Goal: Task Accomplishment & Management: Complete application form

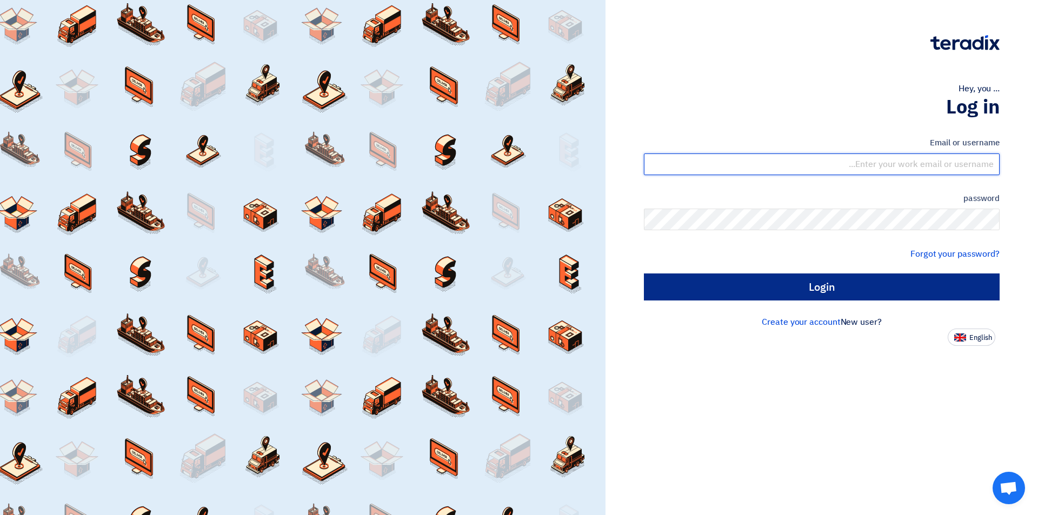
type input "[EMAIL_ADDRESS][DOMAIN_NAME]"
click at [784, 294] on input "Login" at bounding box center [822, 287] width 356 height 27
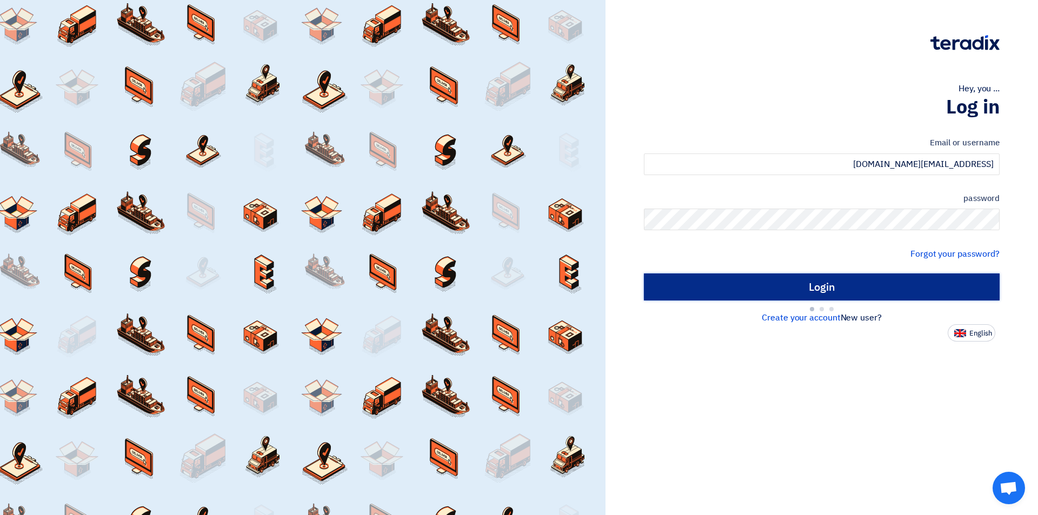
type input "Sign in"
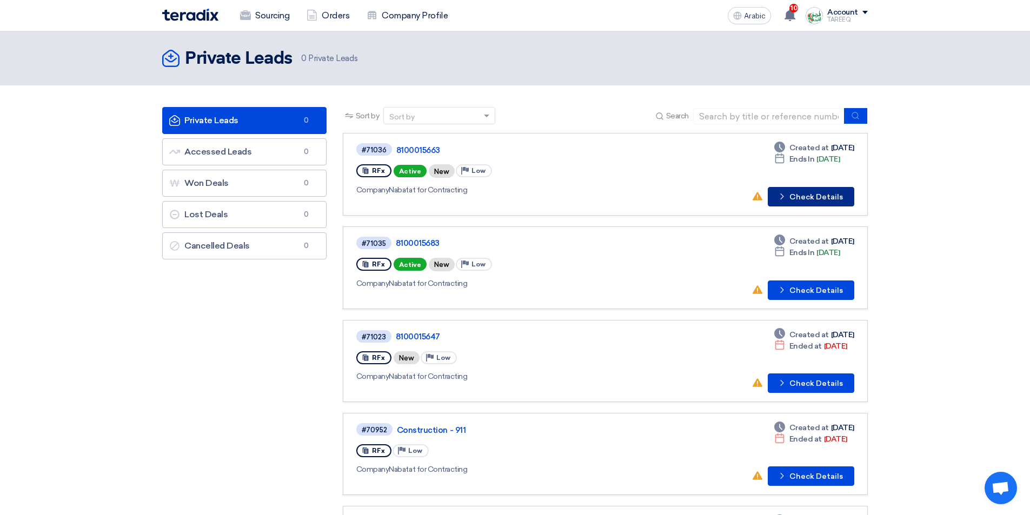
click at [844, 203] on button "Check details Check Details" at bounding box center [811, 196] width 87 height 19
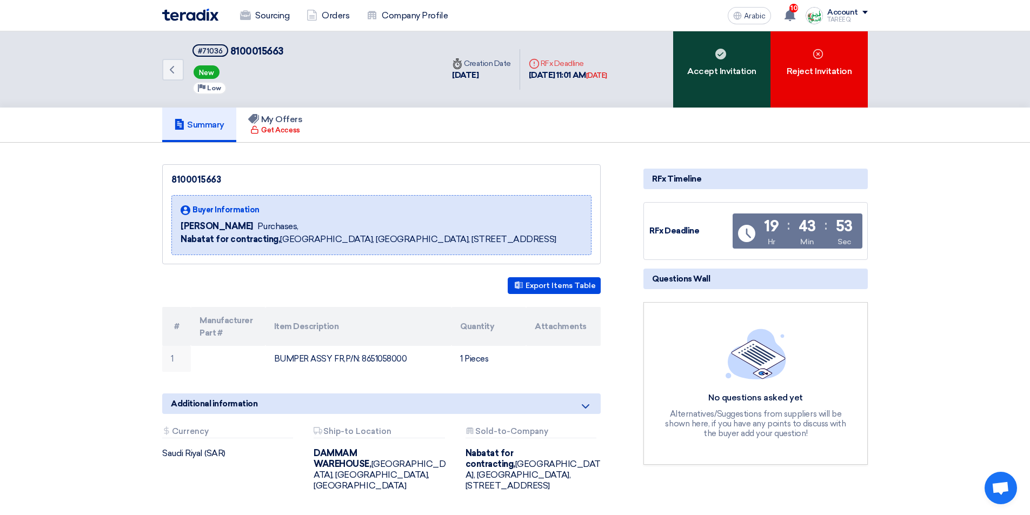
click at [745, 84] on div "Accept Invitation" at bounding box center [721, 69] width 97 height 76
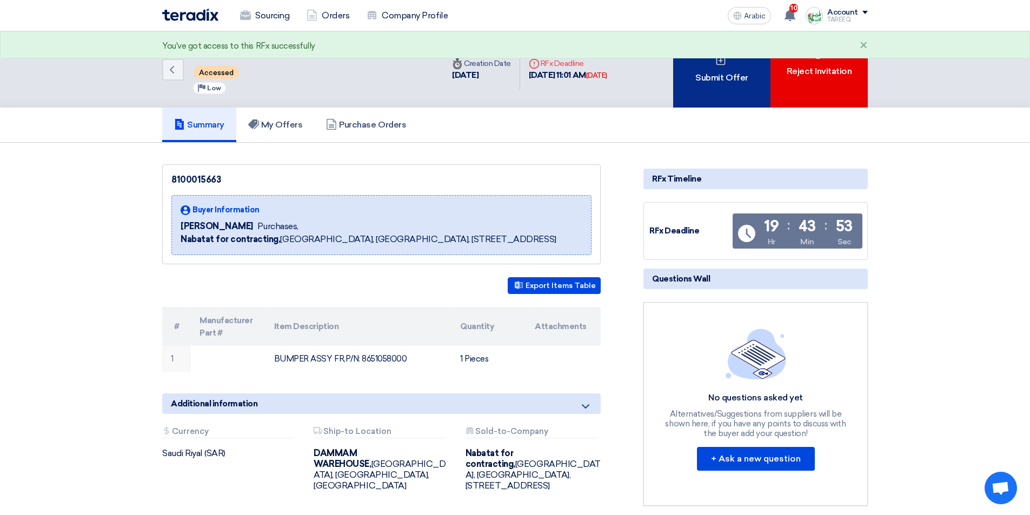
click at [739, 84] on div "Submit Offer" at bounding box center [721, 69] width 97 height 76
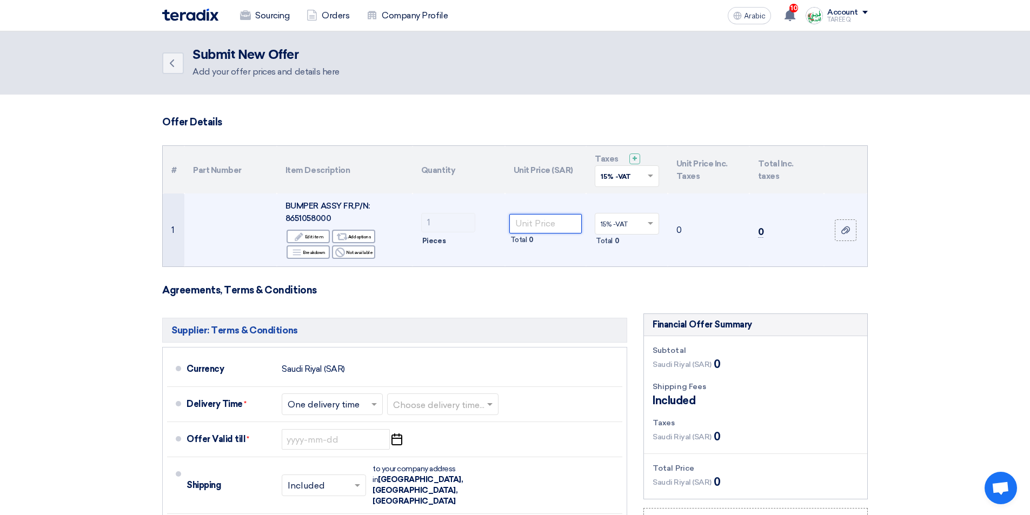
click at [552, 223] on input "number" at bounding box center [545, 223] width 73 height 19
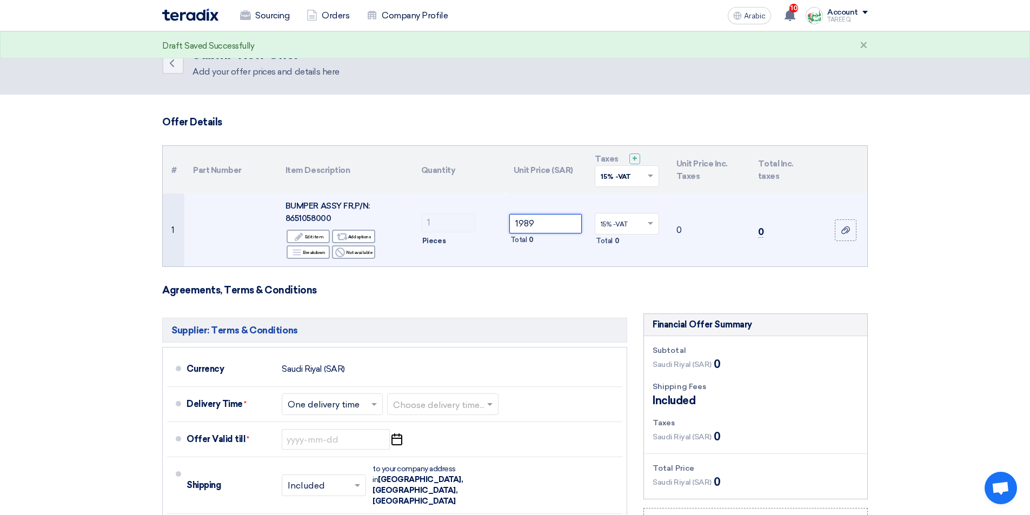
type input "1989"
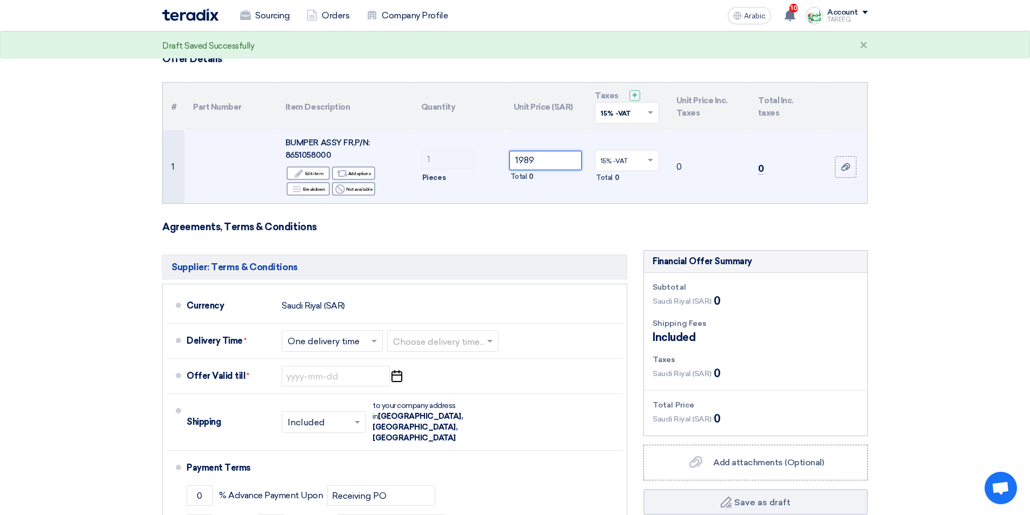
scroll to position [162, 0]
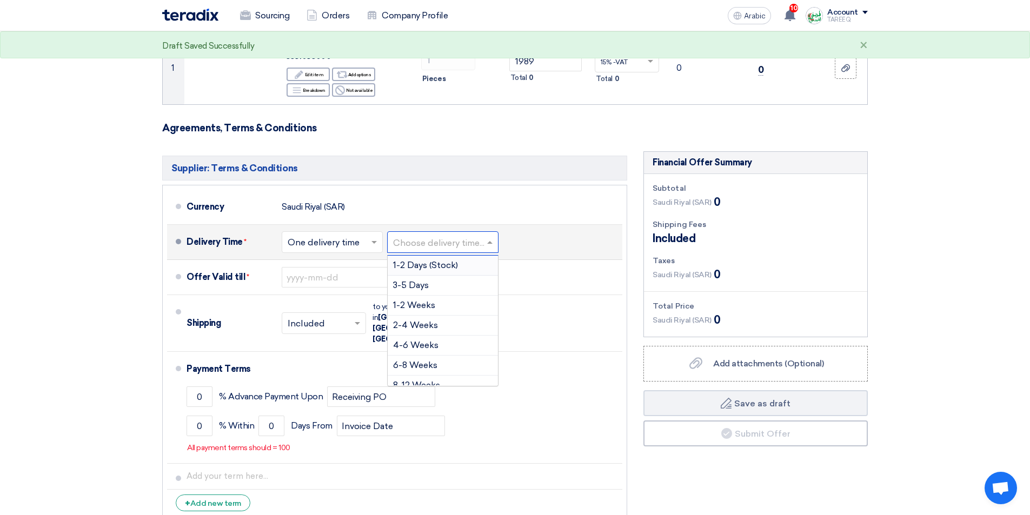
click at [460, 240] on input "text" at bounding box center [443, 244] width 101 height 16
click at [427, 288] on font "3-5 Days" at bounding box center [411, 285] width 36 height 10
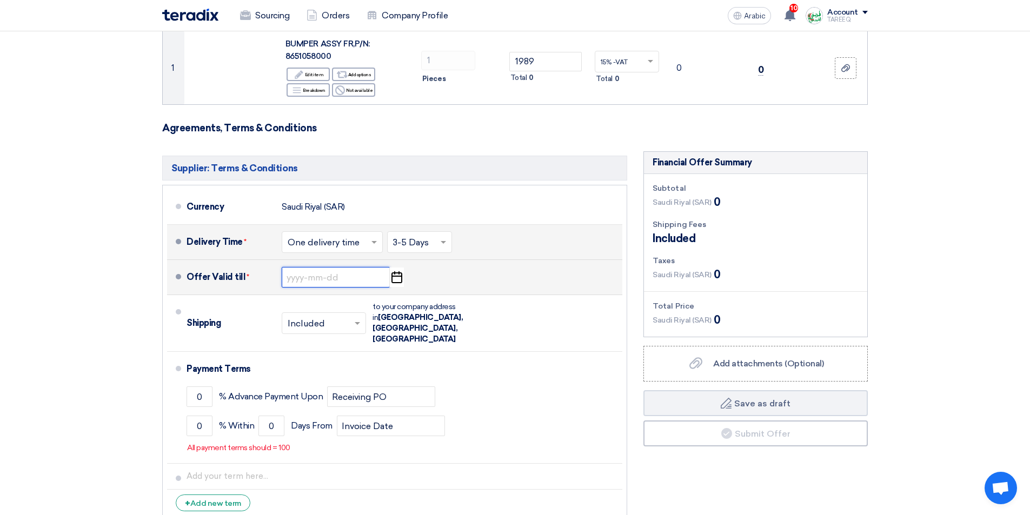
click at [311, 282] on input at bounding box center [336, 277] width 108 height 21
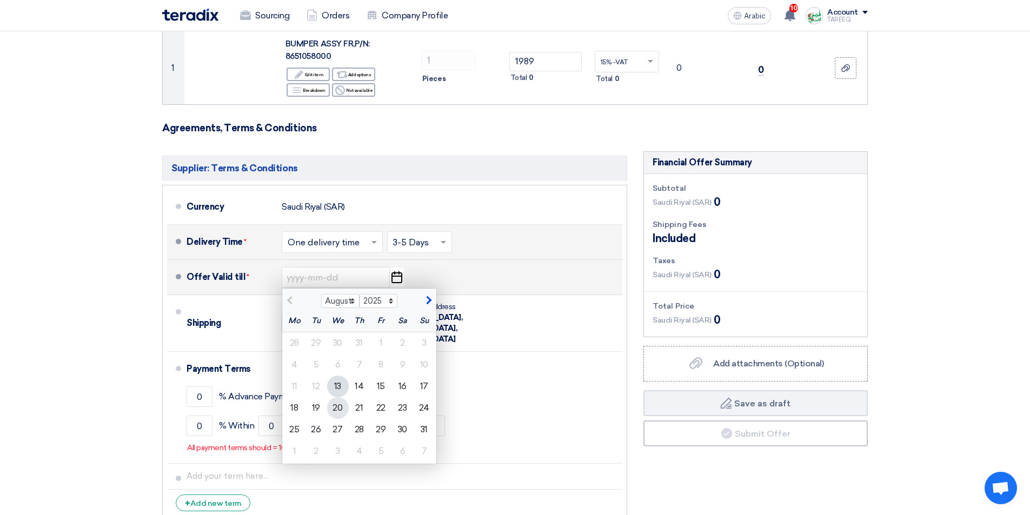
click at [337, 409] on font "20" at bounding box center [338, 408] width 10 height 10
type input "[DATE]"
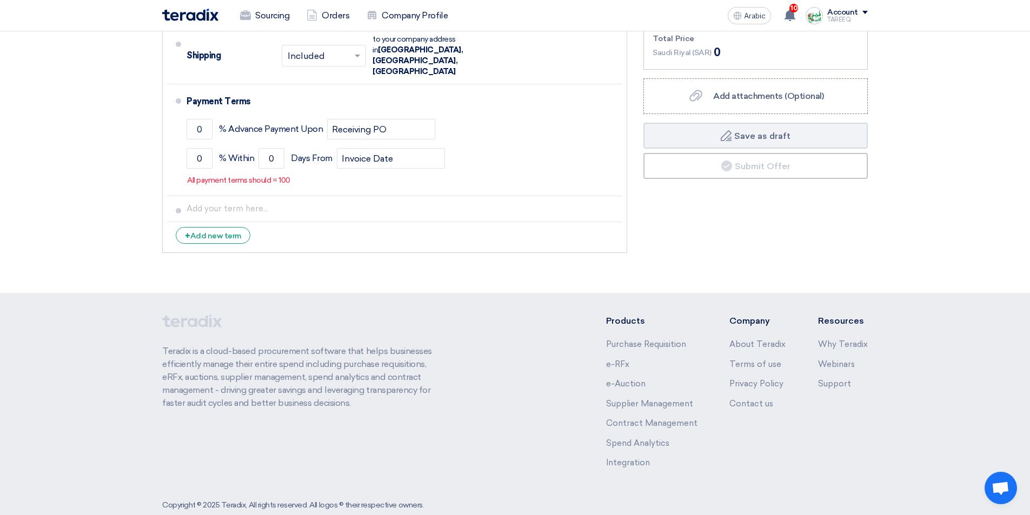
scroll to position [431, 0]
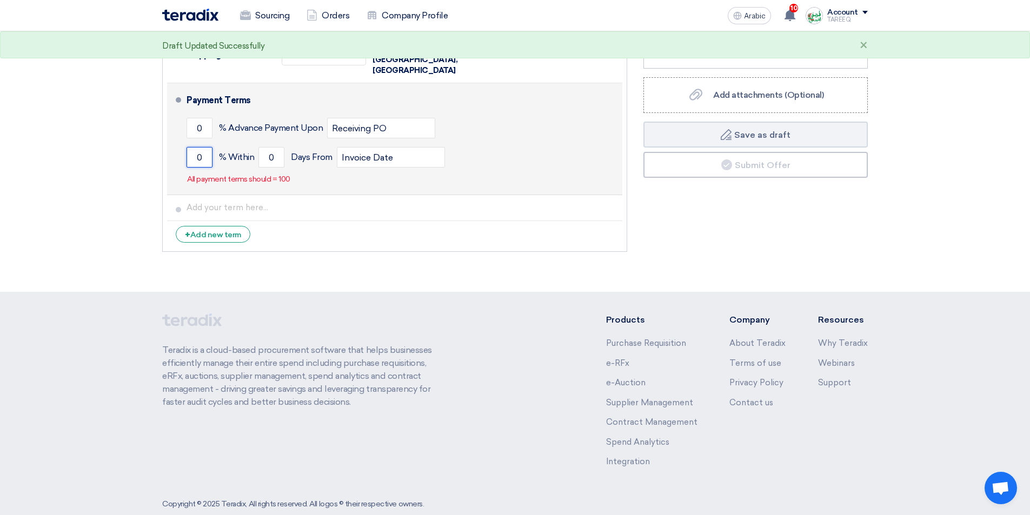
click at [189, 147] on input "0" at bounding box center [200, 157] width 26 height 21
type input "100"
click at [265, 147] on input "0" at bounding box center [271, 157] width 26 height 21
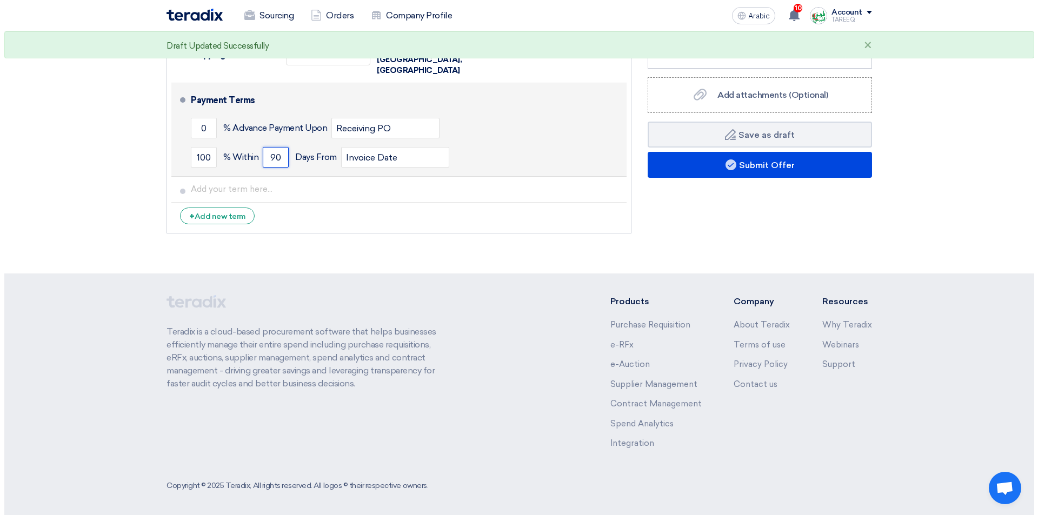
scroll to position [413, 0]
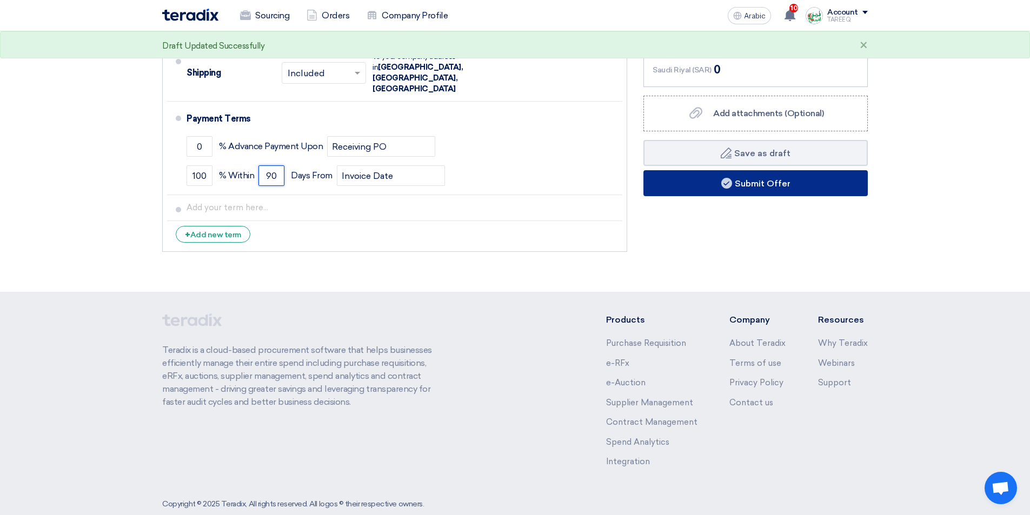
type input "90"
click at [665, 188] on button "Submit Offer" at bounding box center [756, 183] width 224 height 26
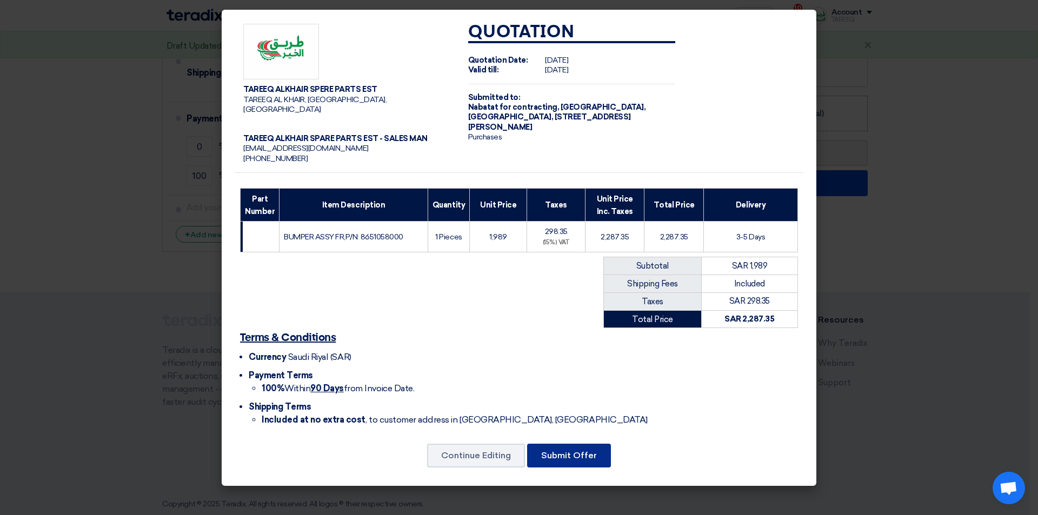
drag, startPoint x: 588, startPoint y: 450, endPoint x: 588, endPoint y: 442, distance: 8.1
click at [587, 450] on font "Submit Offer" at bounding box center [569, 455] width 56 height 10
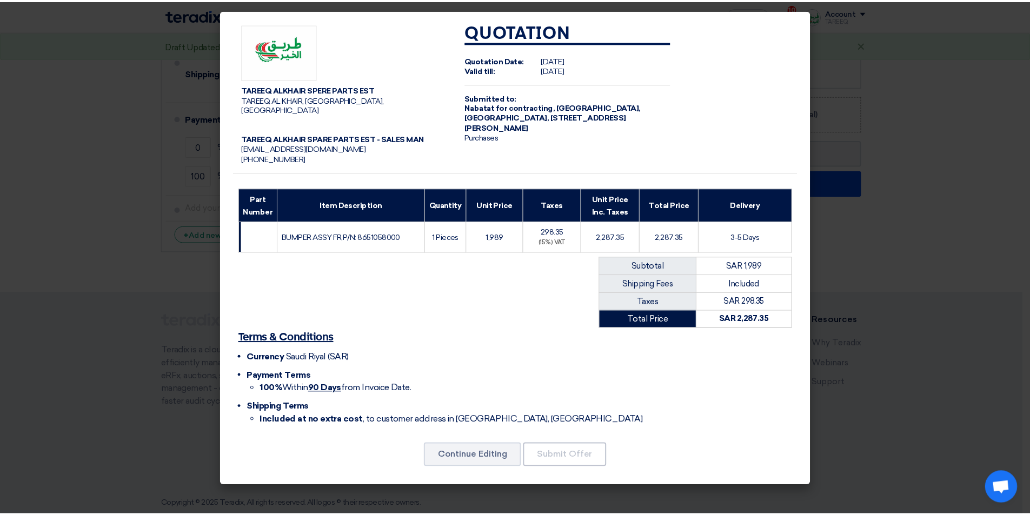
scroll to position [0, 0]
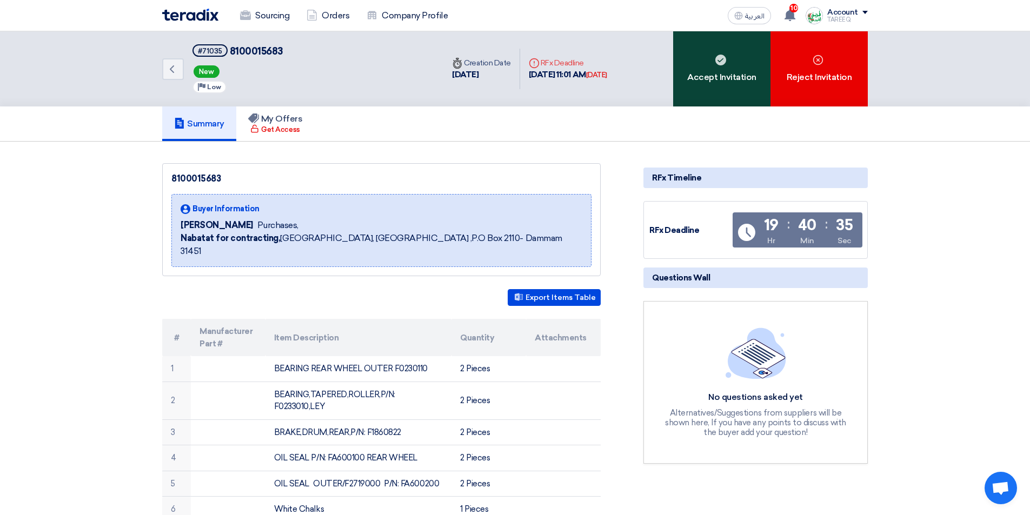
click at [700, 83] on div "Accept Invitation" at bounding box center [721, 68] width 97 height 75
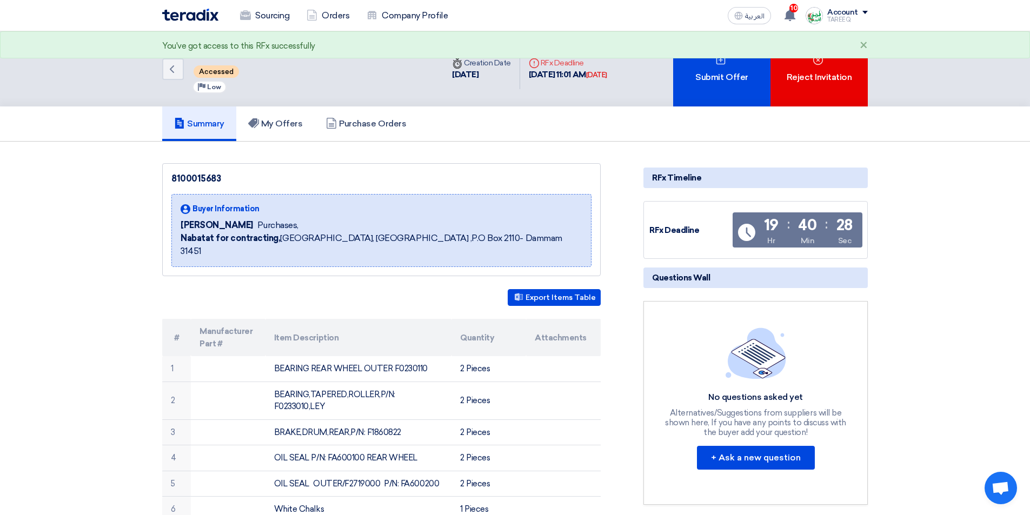
click at [697, 84] on div "Submit Offer" at bounding box center [721, 68] width 97 height 75
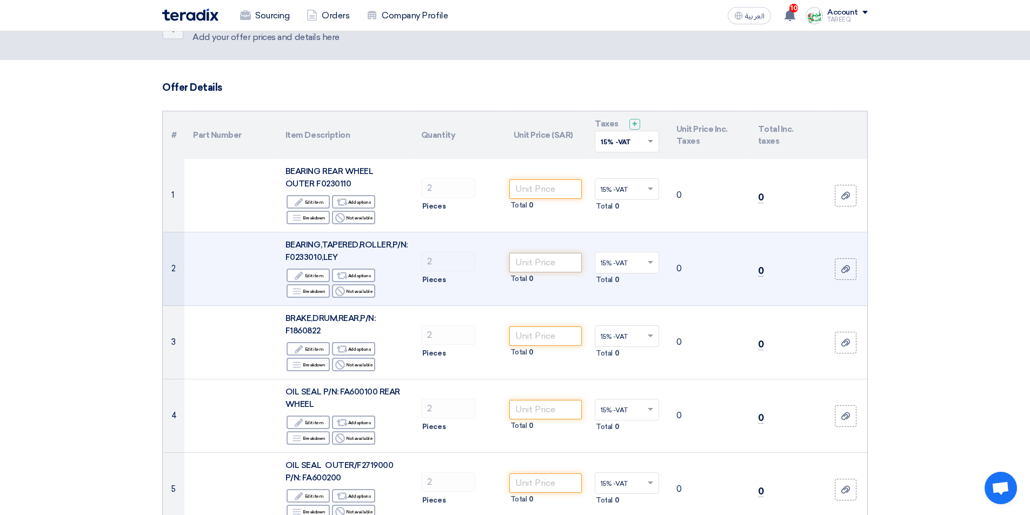
scroll to position [54, 0]
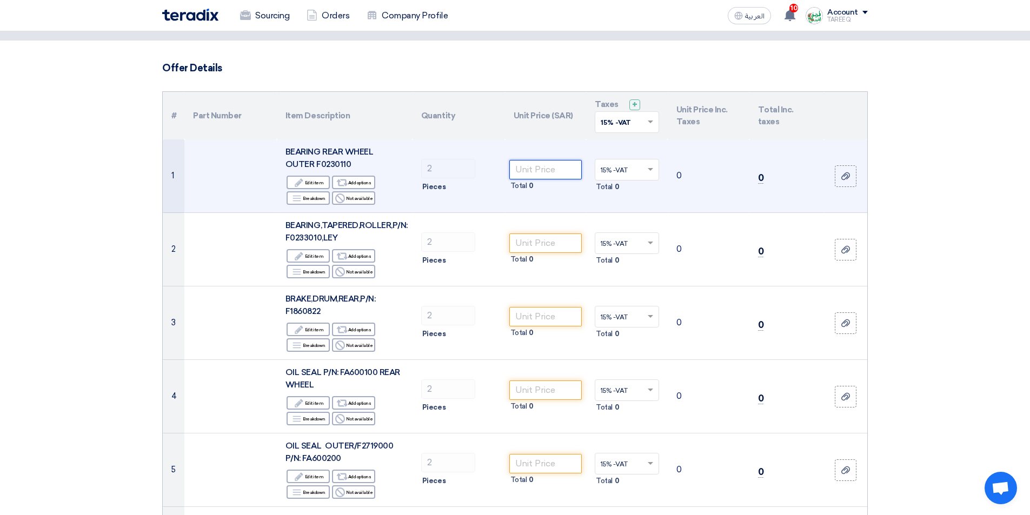
click at [547, 169] on input "number" at bounding box center [545, 169] width 73 height 19
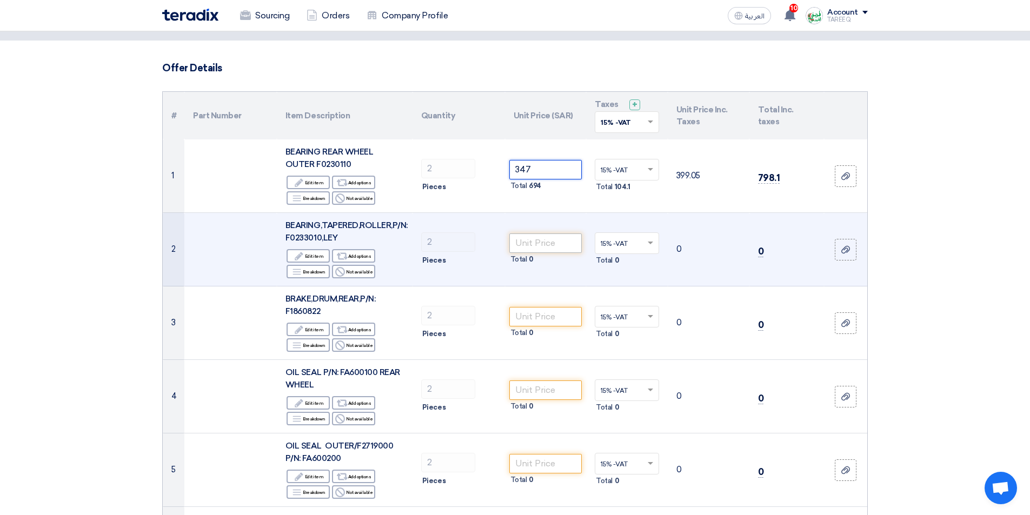
type input "347"
click at [540, 248] on input "number" at bounding box center [545, 243] width 73 height 19
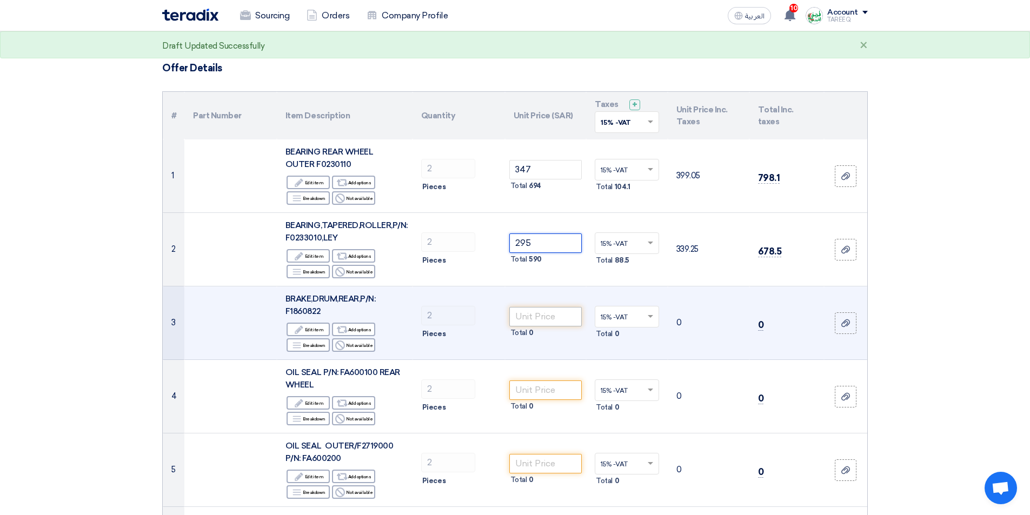
type input "295"
click at [525, 313] on input "number" at bounding box center [545, 316] width 73 height 19
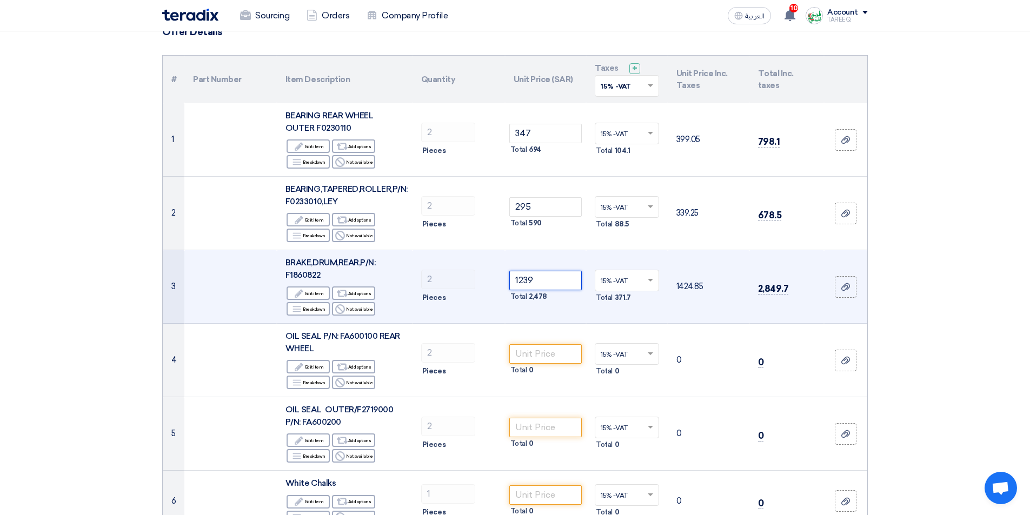
scroll to position [162, 0]
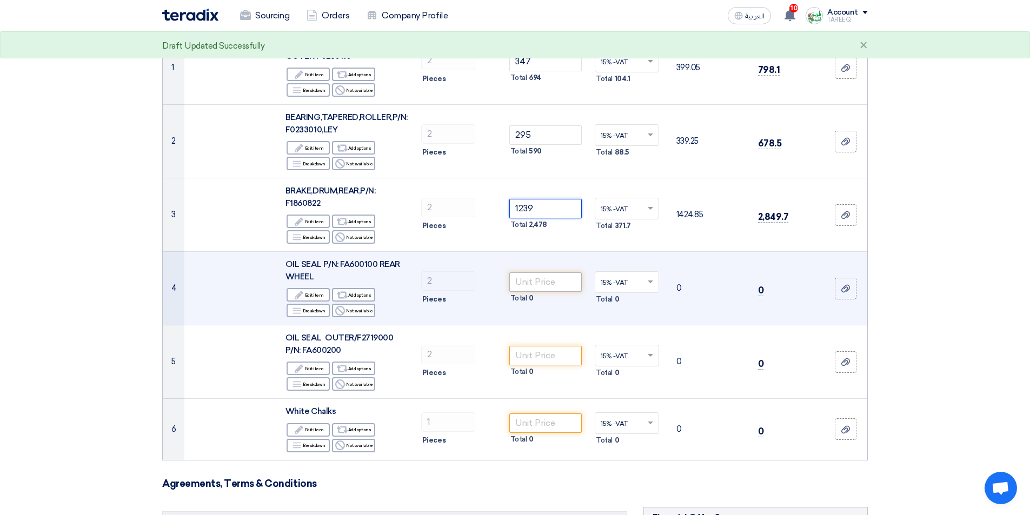
type input "1239"
click at [536, 285] on input "number" at bounding box center [545, 282] width 73 height 19
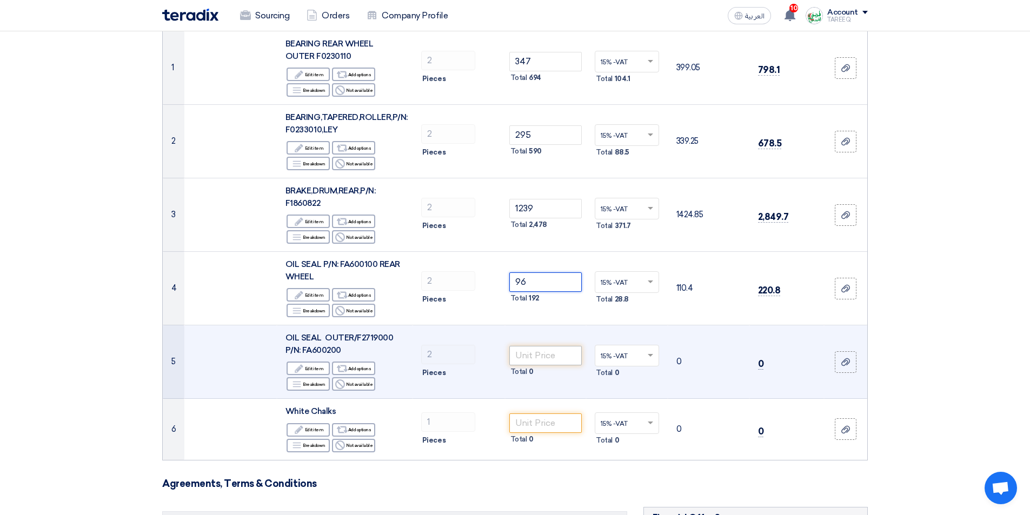
type input "96"
click at [541, 361] on input "number" at bounding box center [545, 355] width 73 height 19
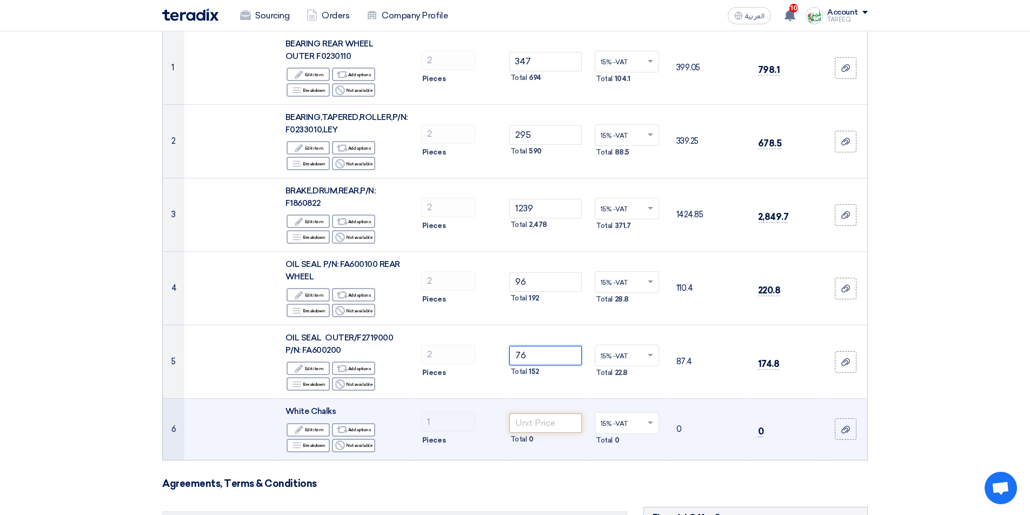
type input "76"
click at [537, 423] on input "number" at bounding box center [545, 423] width 73 height 19
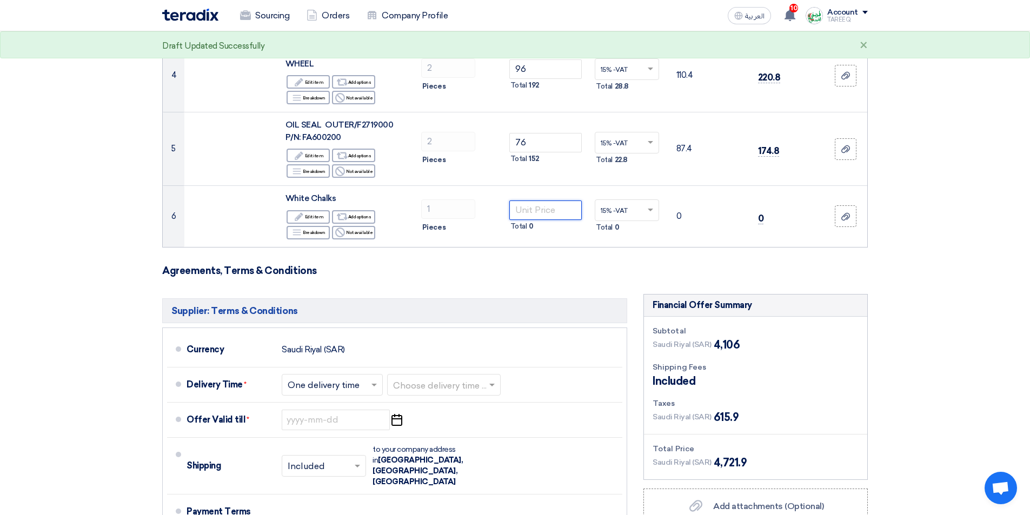
scroll to position [379, 0]
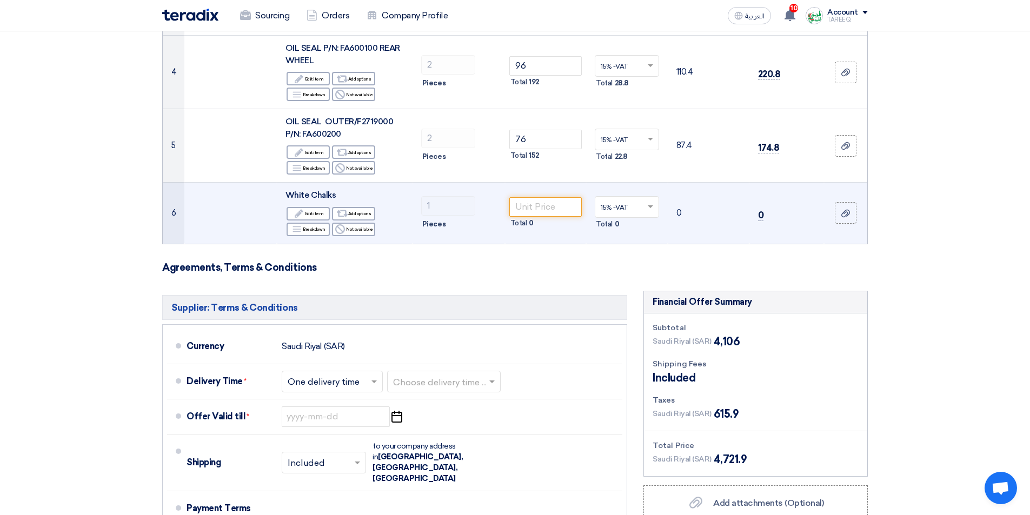
click at [296, 193] on span "White Chalks" at bounding box center [311, 195] width 50 height 10
copy td "White Chalks"
